Goal: Find specific page/section: Find specific page/section

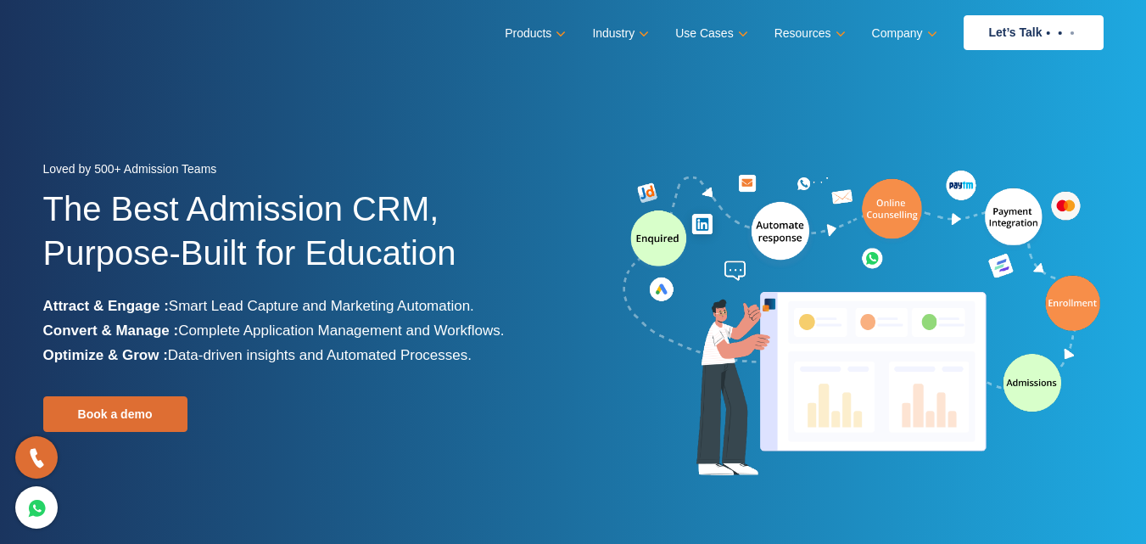
click at [639, 372] on img at bounding box center [862, 324] width 484 height 316
click at [1040, 439] on img at bounding box center [862, 324] width 484 height 316
click at [1030, 449] on img at bounding box center [862, 324] width 484 height 316
click at [827, 476] on img at bounding box center [862, 324] width 484 height 316
click at [260, 68] on section "Loved by 500+ Admission Teams The Best Admission CRM, Purpose-Built for Educati…" at bounding box center [573, 318] width 1146 height 636
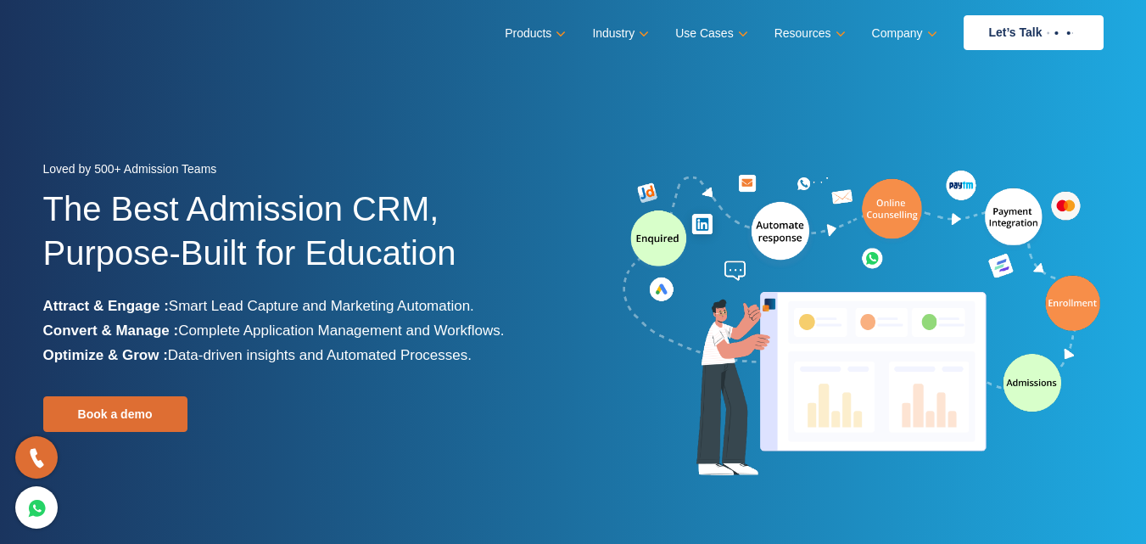
click at [618, 426] on div at bounding box center [844, 324] width 543 height 316
click at [596, 394] on div at bounding box center [844, 324] width 543 height 316
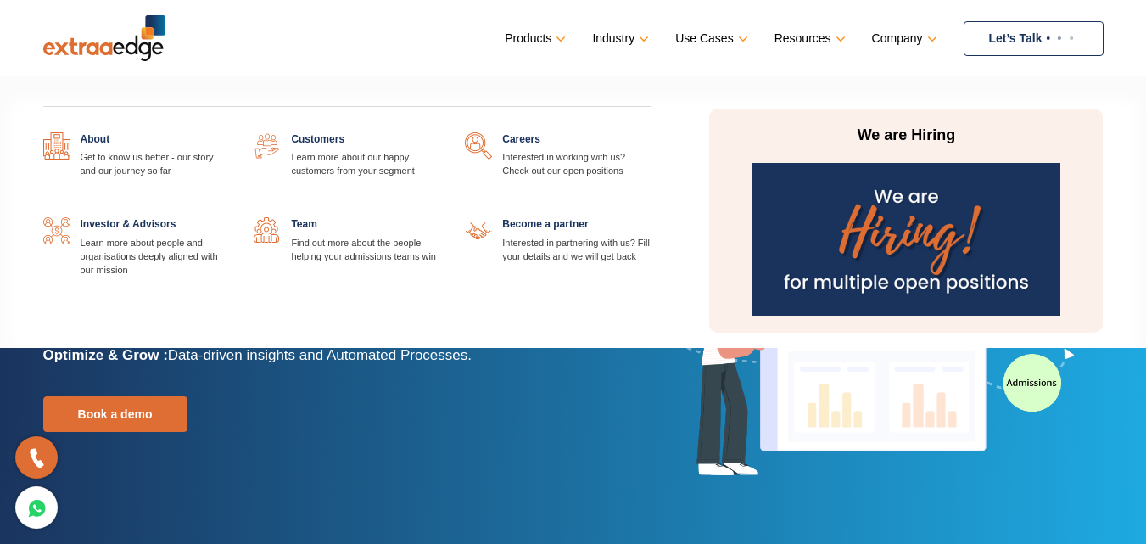
click at [886, 35] on link "Company" at bounding box center [903, 38] width 62 height 25
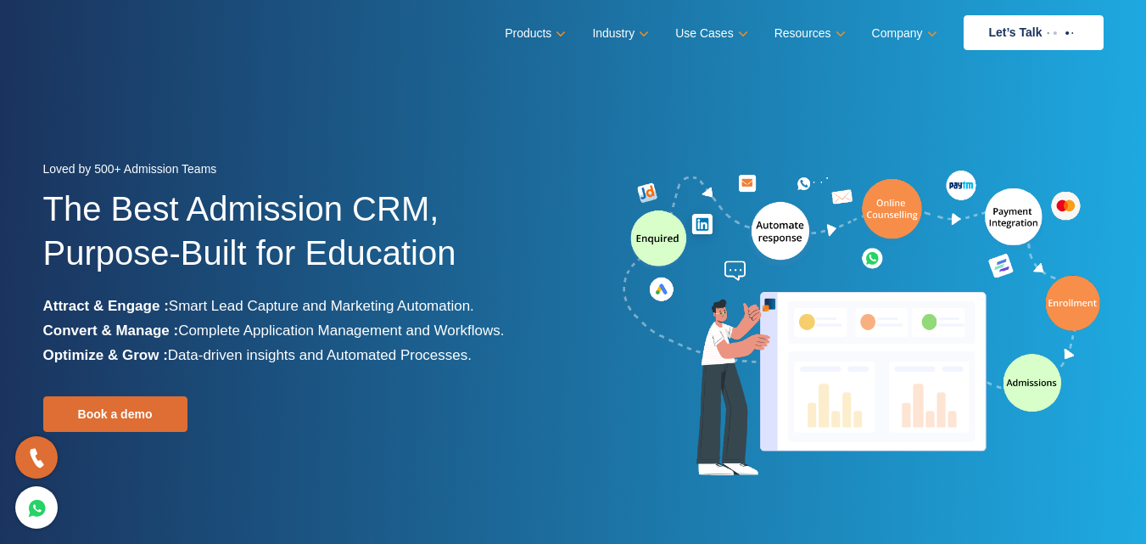
click at [693, 462] on img at bounding box center [862, 324] width 484 height 316
click at [635, 408] on img at bounding box center [862, 324] width 484 height 316
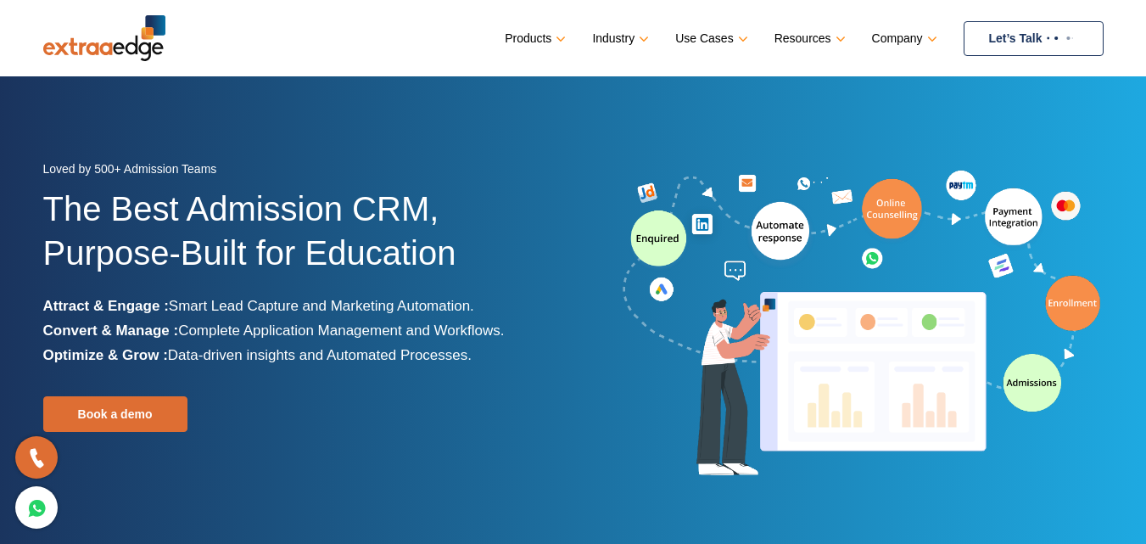
click at [1010, 41] on link "Let’s Talk" at bounding box center [1034, 38] width 140 height 35
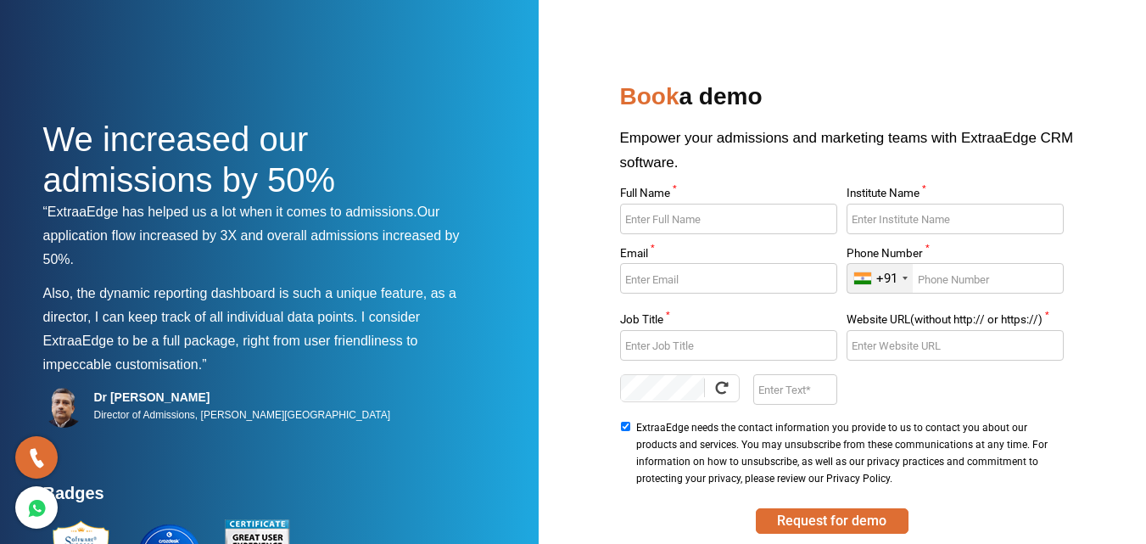
click at [347, 20] on nav at bounding box center [573, 27] width 1060 height 55
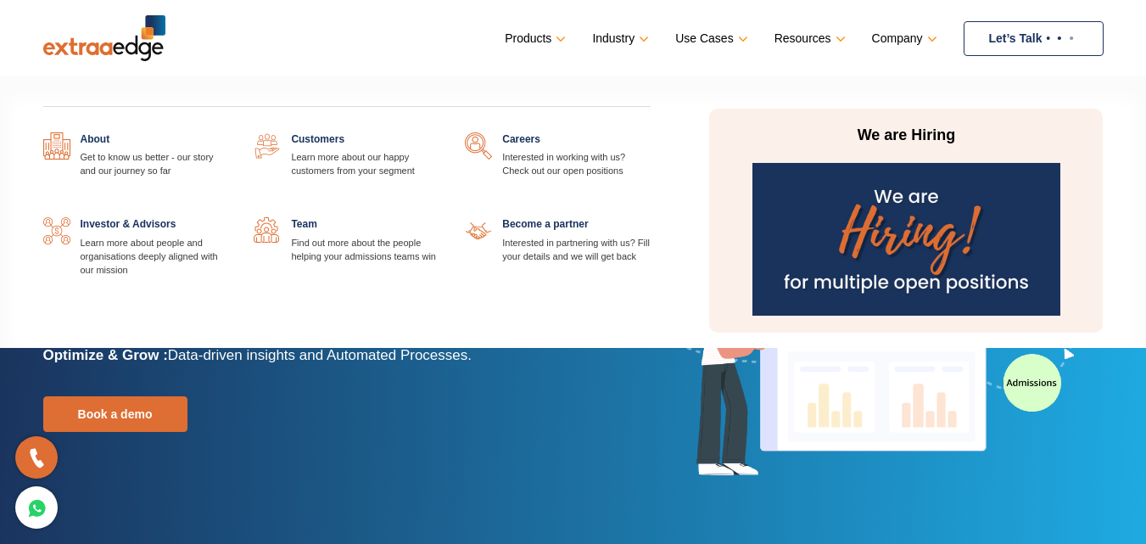
click at [880, 36] on link "Company" at bounding box center [903, 38] width 62 height 25
